Goal: Task Accomplishment & Management: Complete application form

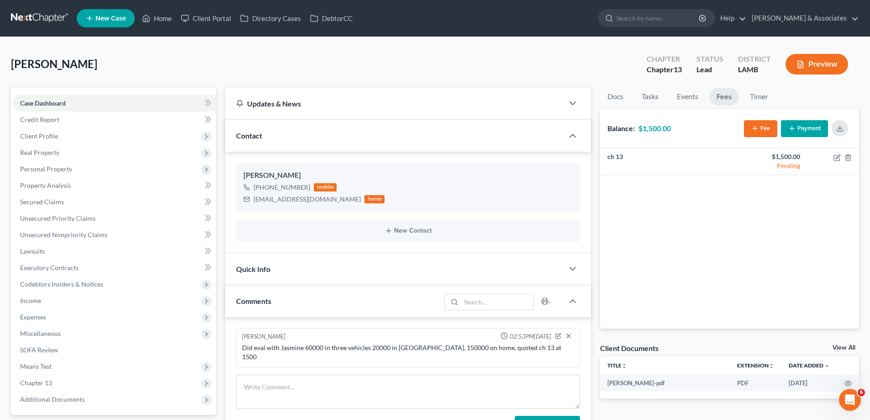
click at [109, 16] on span "New Case" at bounding box center [110, 18] width 31 height 7
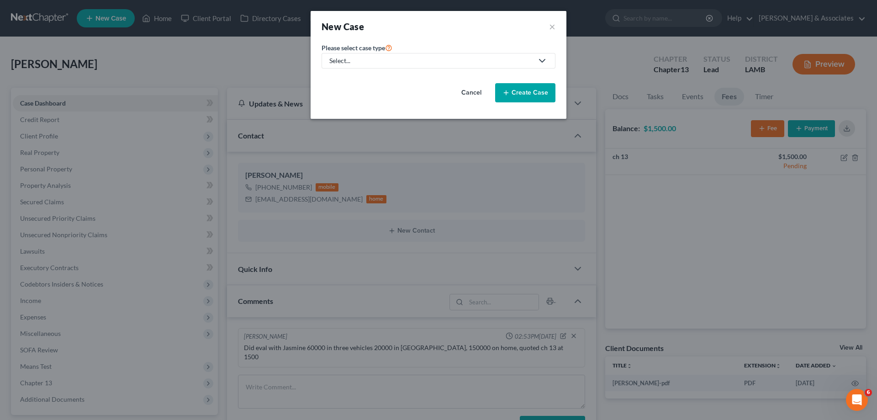
click at [408, 60] on div "Select..." at bounding box center [431, 60] width 204 height 9
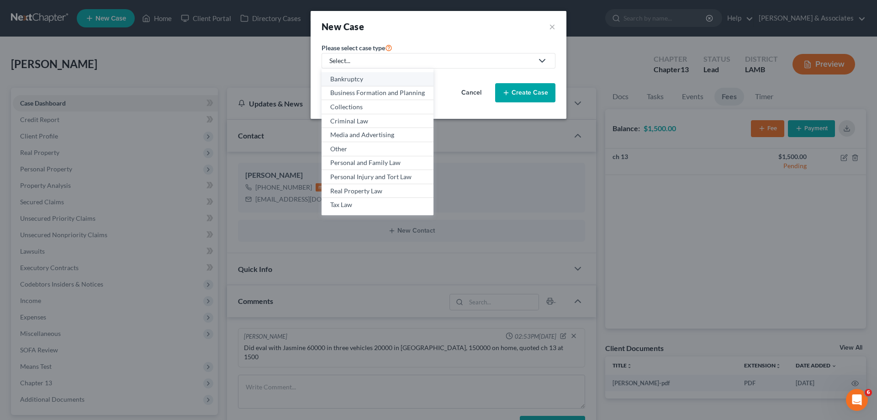
click at [353, 83] on div "Bankruptcy" at bounding box center [377, 78] width 95 height 9
select select "35"
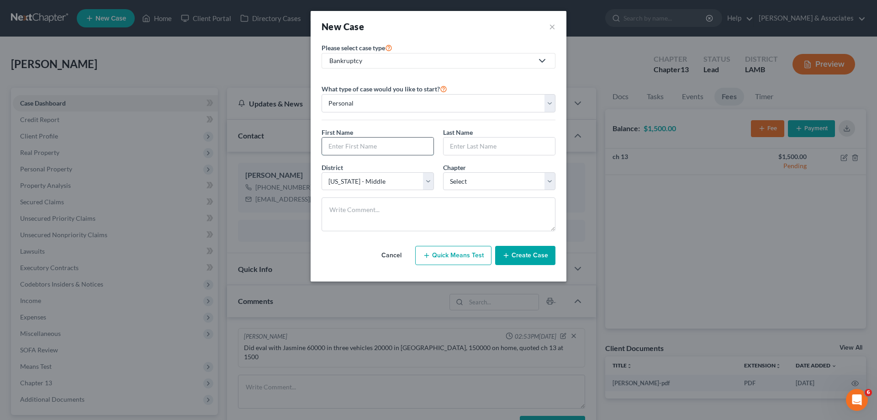
click at [384, 148] on input "text" at bounding box center [377, 145] width 111 height 17
type input "[PERSON_NAME]"
select select "3"
click at [529, 261] on button "Create Case" at bounding box center [525, 255] width 60 height 19
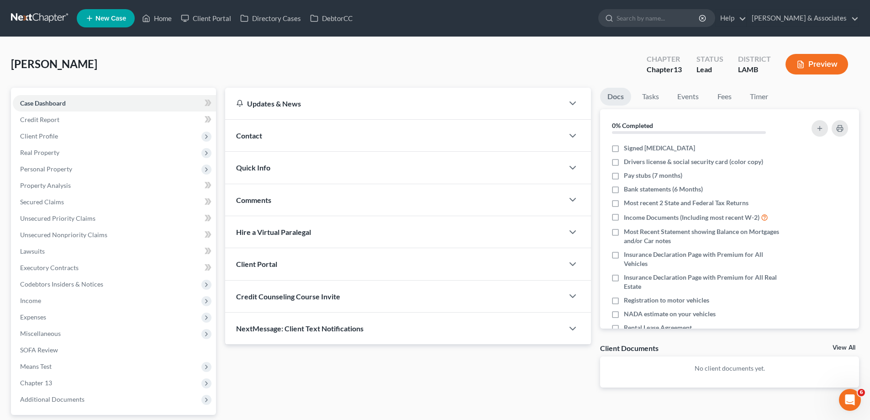
drag, startPoint x: 315, startPoint y: 195, endPoint x: 872, endPoint y: 205, distance: 557.6
click at [315, 195] on div "Comments" at bounding box center [394, 200] width 338 height 32
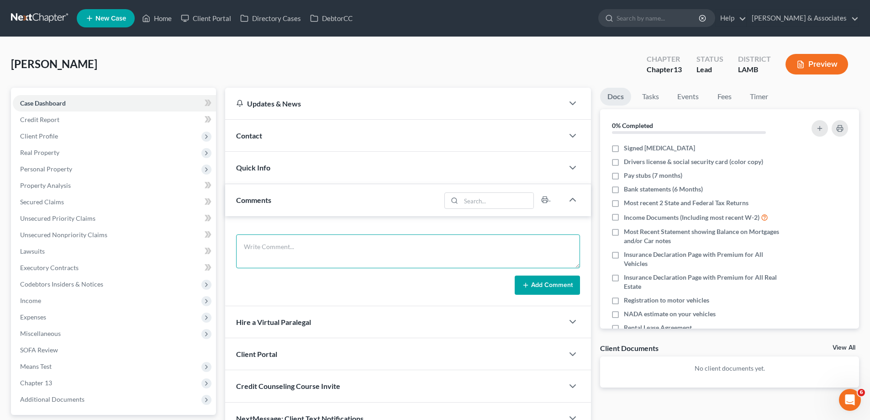
click at [271, 255] on textarea at bounding box center [408, 251] width 344 height 34
paste textarea "Did eval with [PERSON_NAME], 34000 in [GEOGRAPHIC_DATA], 16000 on Chrysler Elig…"
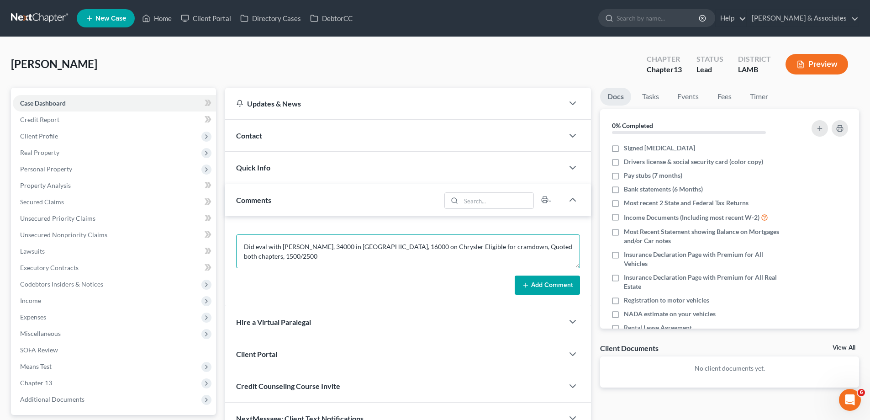
type textarea "Did eval with [PERSON_NAME], 34000 in [GEOGRAPHIC_DATA], 16000 on Chrysler Elig…"
click at [562, 288] on button "Add Comment" at bounding box center [547, 284] width 65 height 19
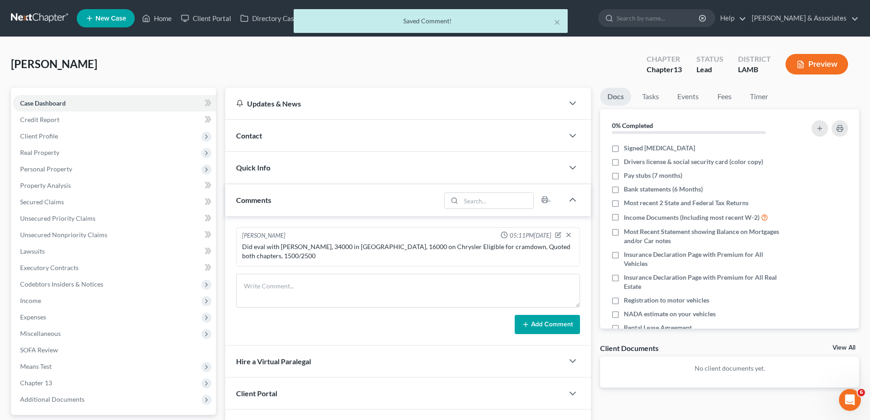
click at [352, 132] on div "Contact" at bounding box center [394, 136] width 338 height 32
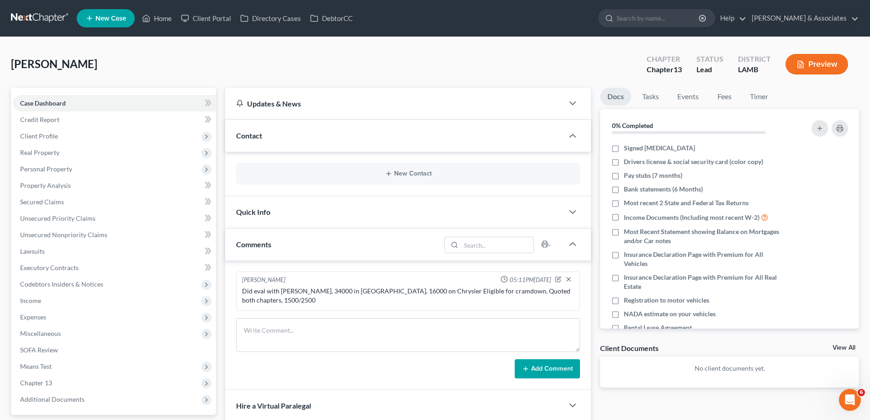
click at [382, 168] on div "New Contact" at bounding box center [408, 174] width 344 height 22
click at [395, 173] on button "New Contact" at bounding box center [407, 173] width 329 height 7
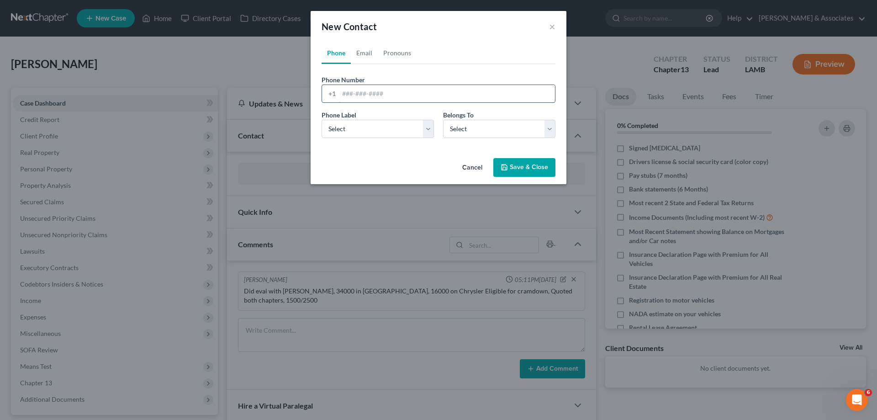
click at [357, 87] on input "tel" at bounding box center [447, 93] width 216 height 17
paste input "[PHONE_NUMBER]"
type input "[PHONE_NUMBER]"
click at [340, 131] on select "Select Mobile Home Work Other" at bounding box center [377, 129] width 112 height 18
select select "0"
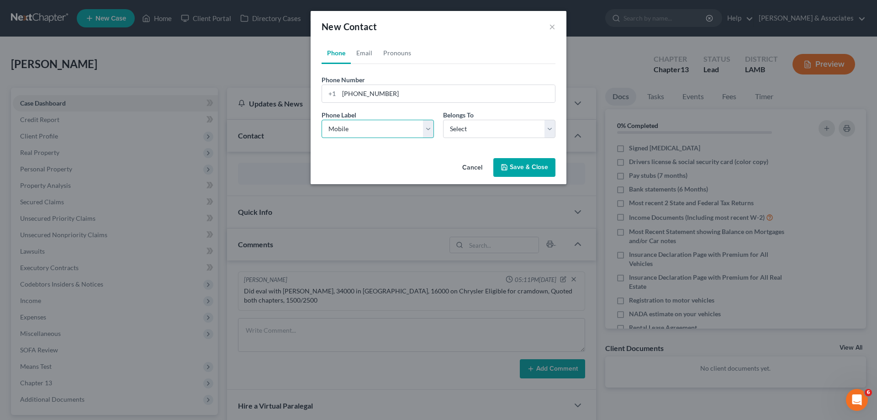
click at [321, 120] on select "Select Mobile Home Work Other" at bounding box center [377, 129] width 112 height 18
drag, startPoint x: 484, startPoint y: 127, endPoint x: 469, endPoint y: 137, distance: 19.1
click at [484, 127] on select "Select Client Other" at bounding box center [499, 129] width 112 height 18
select select "0"
click at [443, 120] on select "Select Client Other" at bounding box center [499, 129] width 112 height 18
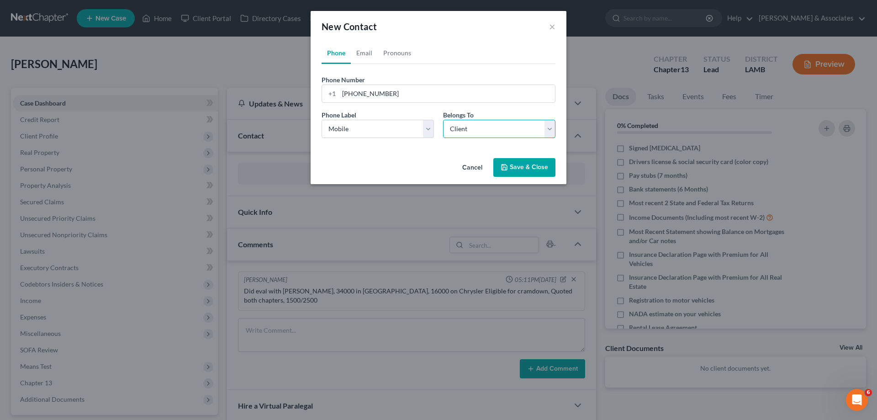
select select "0"
click at [362, 50] on link "Email" at bounding box center [364, 53] width 27 height 22
drag, startPoint x: 348, startPoint y: 94, endPoint x: 360, endPoint y: 125, distance: 33.1
click at [348, 94] on input "email" at bounding box center [447, 93] width 216 height 17
paste input "[EMAIL_ADDRESS][DOMAIN_NAME]"
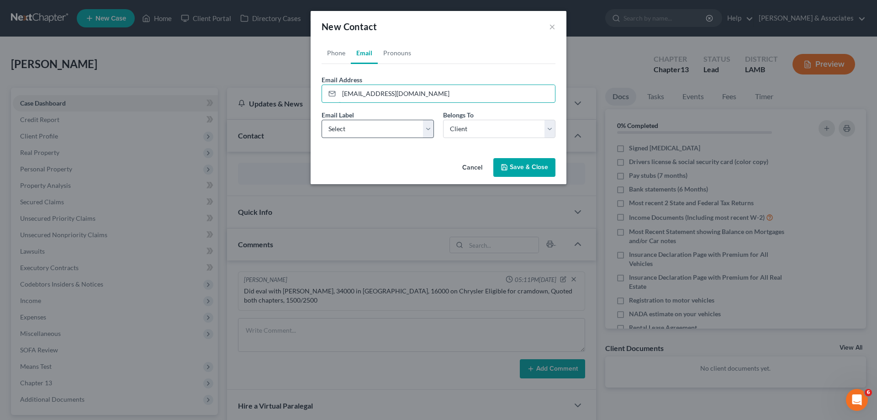
type input "[EMAIL_ADDRESS][DOMAIN_NAME]"
drag, startPoint x: 360, startPoint y: 128, endPoint x: 361, endPoint y: 137, distance: 9.2
click at [360, 128] on select "Select Home Work Other" at bounding box center [377, 129] width 112 height 18
select select "0"
click at [321, 120] on select "Select Home Work Other" at bounding box center [377, 129] width 112 height 18
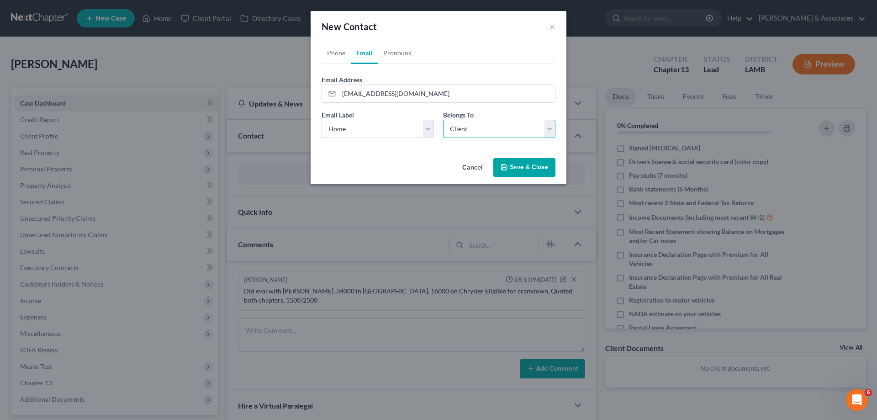
drag, startPoint x: 474, startPoint y: 131, endPoint x: 474, endPoint y: 137, distance: 6.4
click at [474, 131] on select "Select Client Other" at bounding box center [499, 129] width 112 height 18
click at [443, 120] on select "Select Client Other" at bounding box center [499, 129] width 112 height 18
click at [532, 168] on button "Save & Close" at bounding box center [524, 167] width 62 height 19
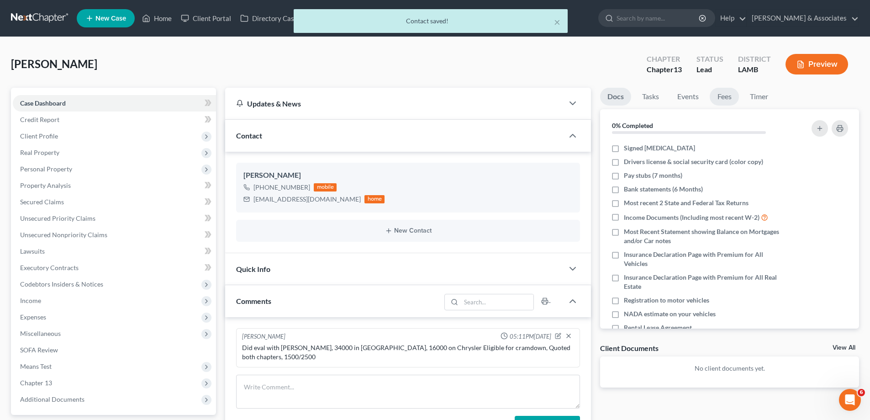
click at [726, 102] on link "Fees" at bounding box center [724, 97] width 29 height 18
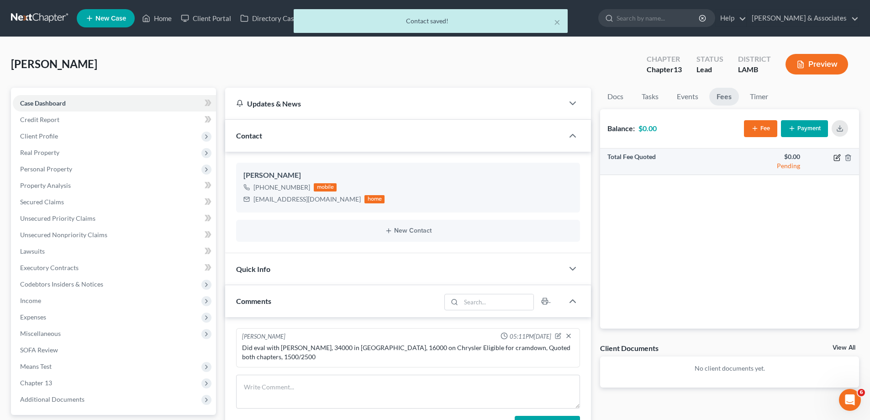
drag, startPoint x: 836, startPoint y: 161, endPoint x: 832, endPoint y: 164, distance: 5.2
click at [836, 161] on td at bounding box center [833, 161] width 52 height 26
click at [836, 155] on icon "button" at bounding box center [836, 157] width 5 height 5
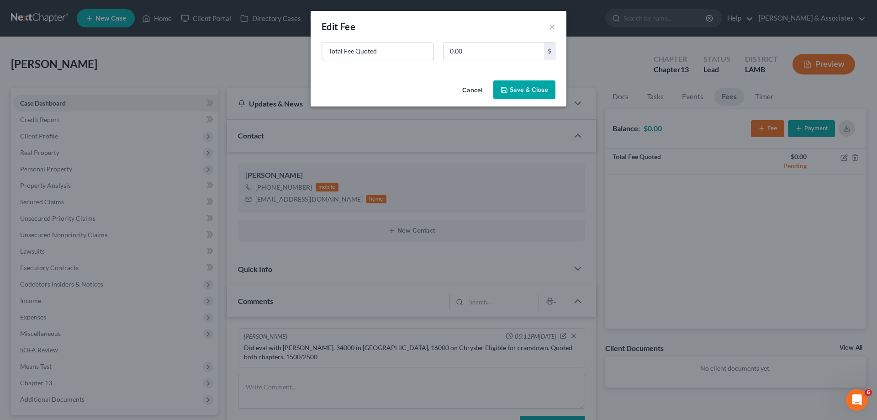
drag, startPoint x: 406, startPoint y: 57, endPoint x: 75, endPoint y: 23, distance: 332.8
click at [188, 36] on div "New Fee Edit Fee × Total Fee Quoted 0.00 $ Cancel Save & Close" at bounding box center [438, 210] width 877 height 420
type input "ch 13"
type input "1,500"
click at [526, 92] on button "Save & Close" at bounding box center [524, 89] width 62 height 19
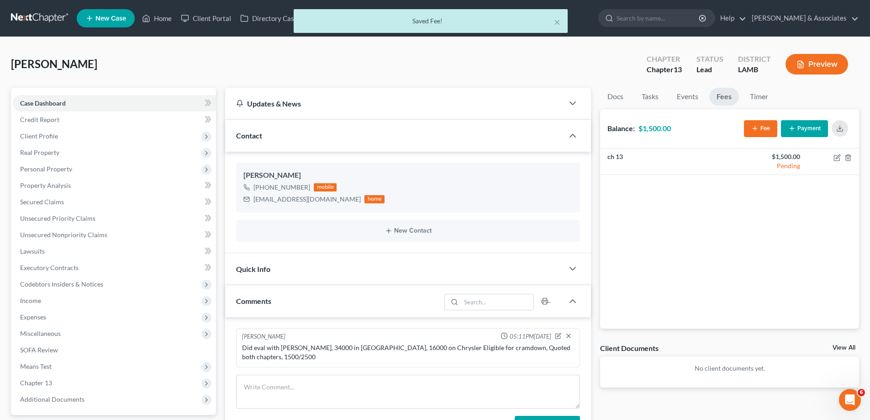
click at [848, 348] on link "View All" at bounding box center [843, 347] width 23 height 6
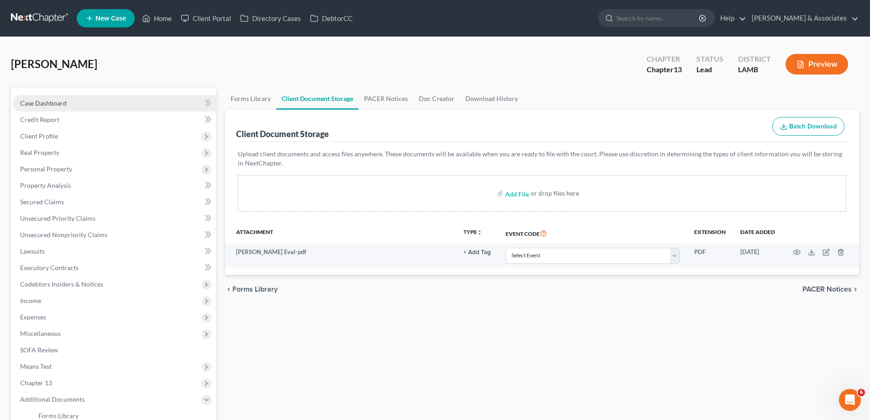
click at [65, 104] on span "Case Dashboard" at bounding box center [43, 103] width 47 height 8
